Goal: Task Accomplishment & Management: Manage account settings

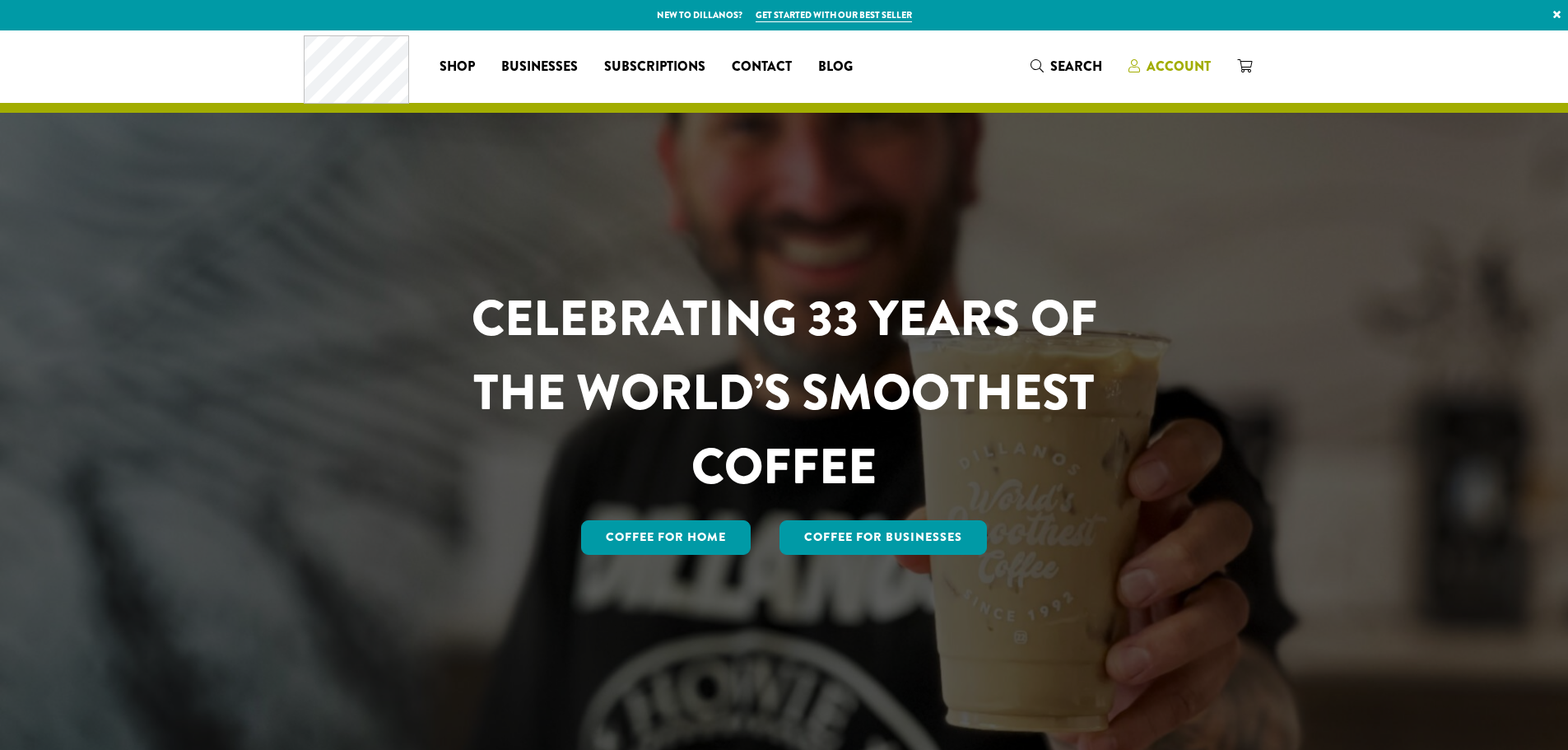
click at [1169, 61] on span "Account" at bounding box center [1179, 66] width 64 height 19
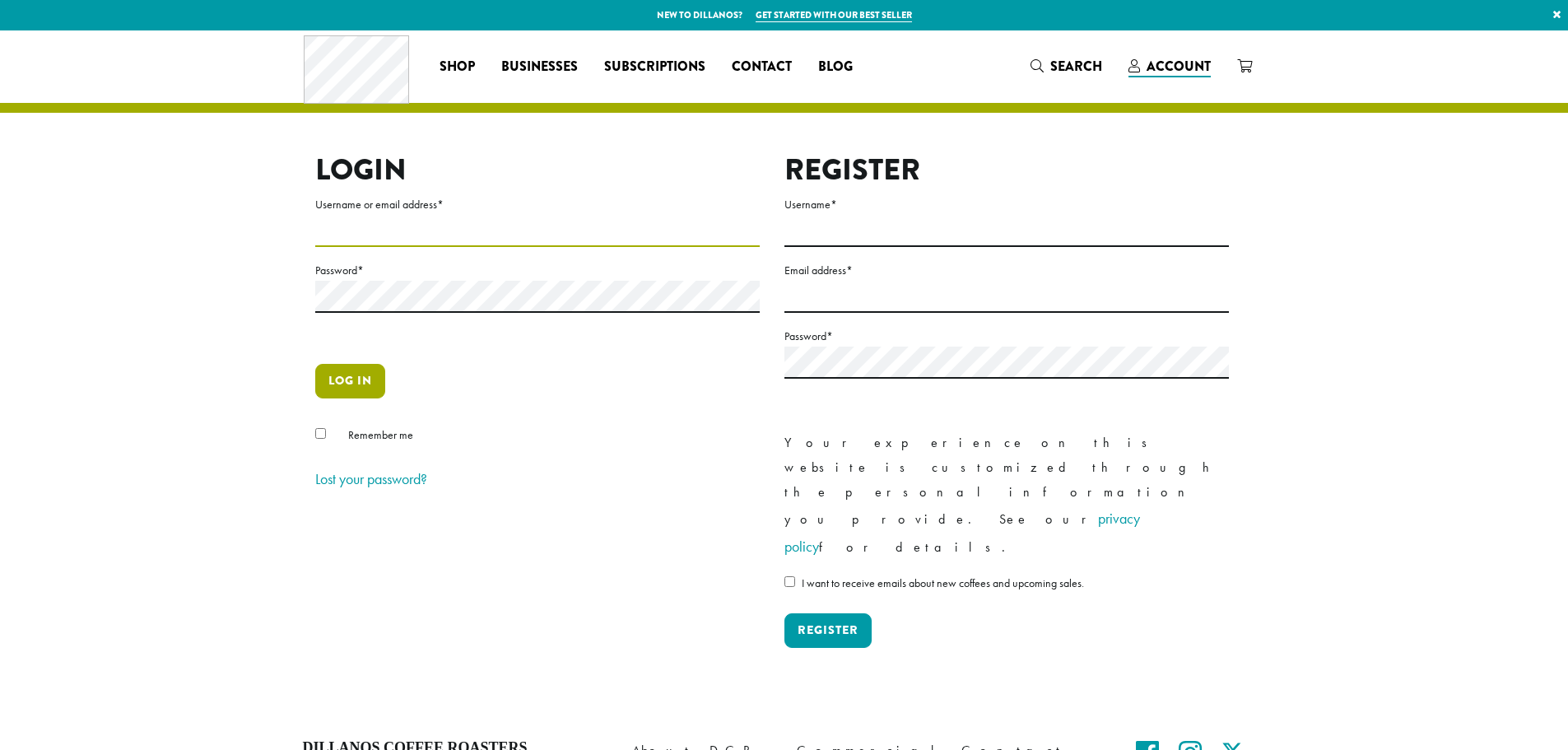
type input "**********"
click at [334, 376] on button "Log in" at bounding box center [350, 382] width 70 height 35
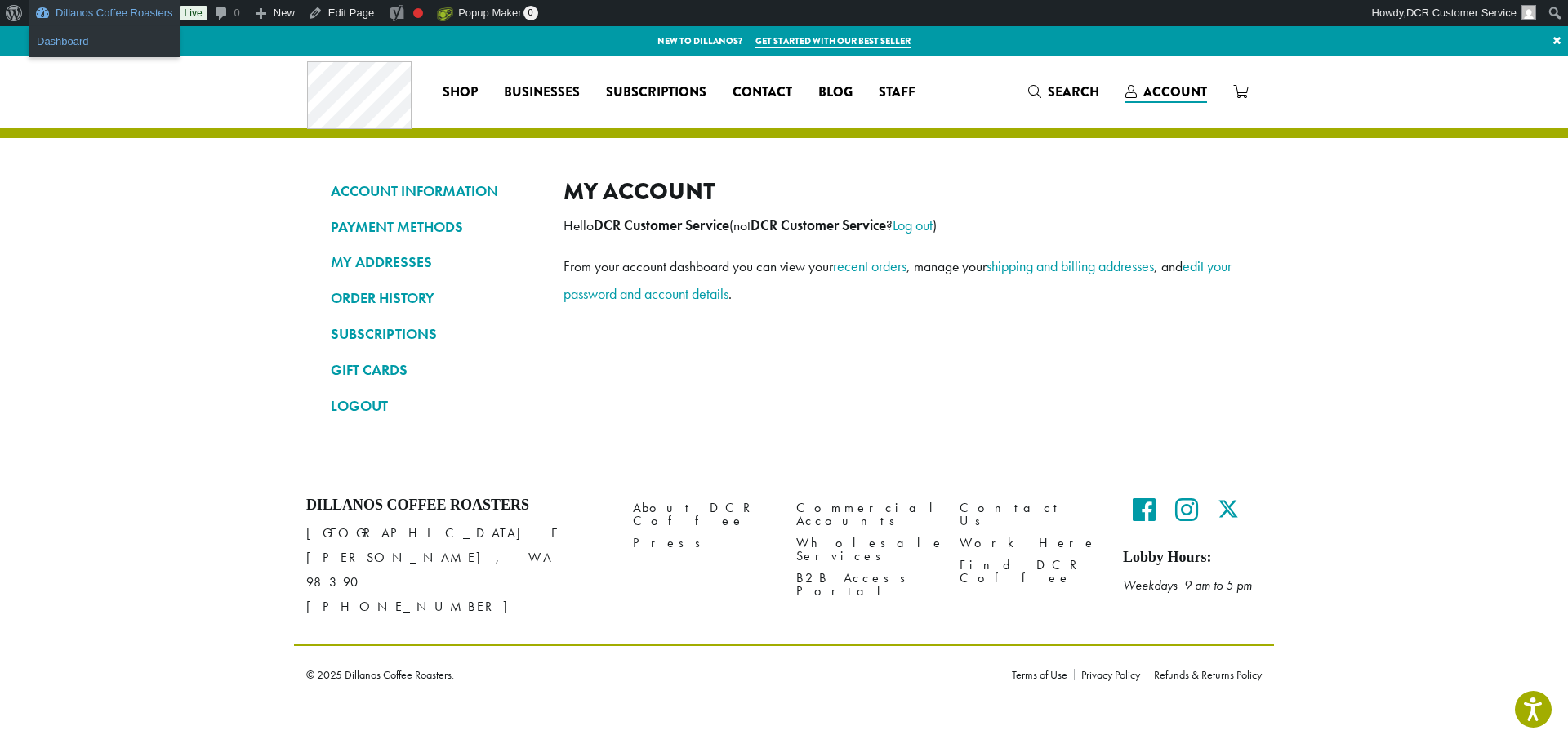
click at [92, 38] on link "Dashboard" at bounding box center [104, 42] width 151 height 21
